Goal: Information Seeking & Learning: Learn about a topic

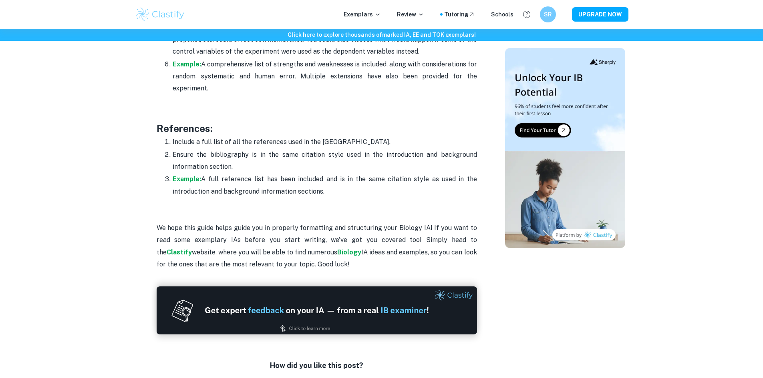
scroll to position [2581, 0]
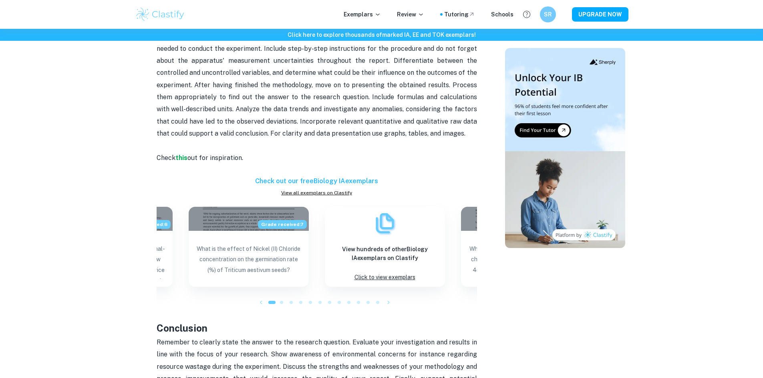
scroll to position [666, 0]
